Goal: Task Accomplishment & Management: Use online tool/utility

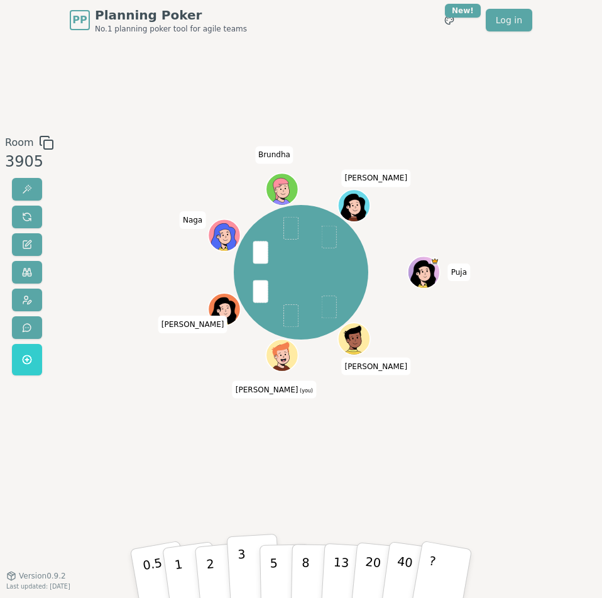
click at [241, 571] on p "3" at bounding box center [242, 574] width 11 height 56
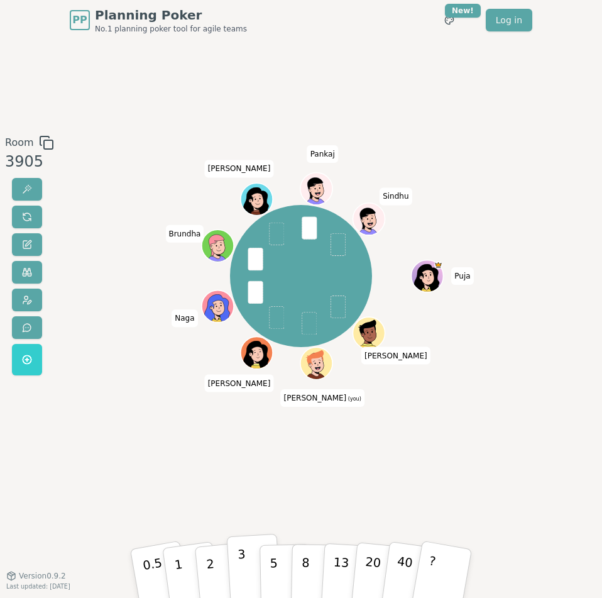
click at [248, 572] on button "3" at bounding box center [254, 573] width 55 height 78
click at [243, 567] on p "3" at bounding box center [242, 574] width 11 height 56
click at [264, 502] on div "Room 3905 3 3 3 5 3 5 3 5 5 3 Puja [PERSON_NAME] (you) [PERSON_NAME] Naga [PERS…" at bounding box center [301, 307] width 602 height 535
click at [278, 577] on button "5" at bounding box center [286, 572] width 52 height 77
click at [249, 563] on button "3" at bounding box center [254, 573] width 55 height 78
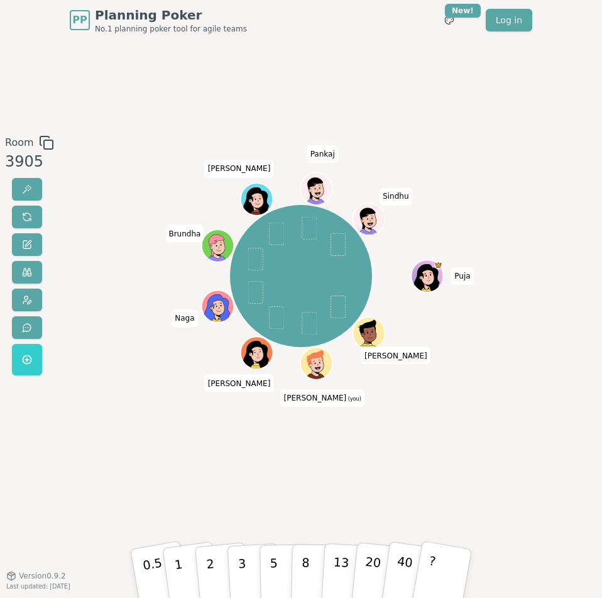
click at [358, 479] on div "Puja [PERSON_NAME] (you) [PERSON_NAME] Naga [PERSON_NAME] [PERSON_NAME]" at bounding box center [300, 308] width 325 height 346
click at [298, 473] on div "Puja [PERSON_NAME] (you) [PERSON_NAME] Naga [PERSON_NAME] [PERSON_NAME]" at bounding box center [300, 308] width 325 height 346
click at [271, 576] on p "5" at bounding box center [274, 572] width 9 height 55
click at [272, 564] on p "5" at bounding box center [274, 572] width 9 height 55
click at [254, 575] on button "3" at bounding box center [254, 573] width 55 height 78
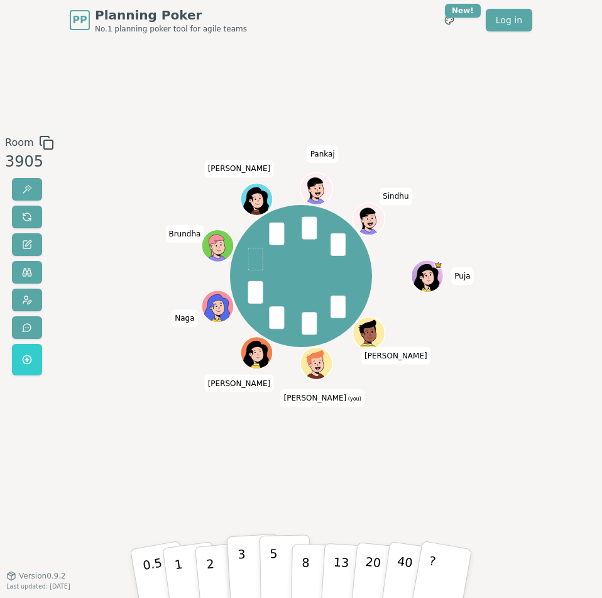
click at [278, 547] on button "5" at bounding box center [286, 572] width 52 height 77
click at [261, 567] on button "5" at bounding box center [286, 572] width 52 height 77
click at [238, 574] on button "3" at bounding box center [254, 573] width 55 height 78
click at [270, 568] on p "5" at bounding box center [274, 572] width 9 height 55
